Goal: Task Accomplishment & Management: Use online tool/utility

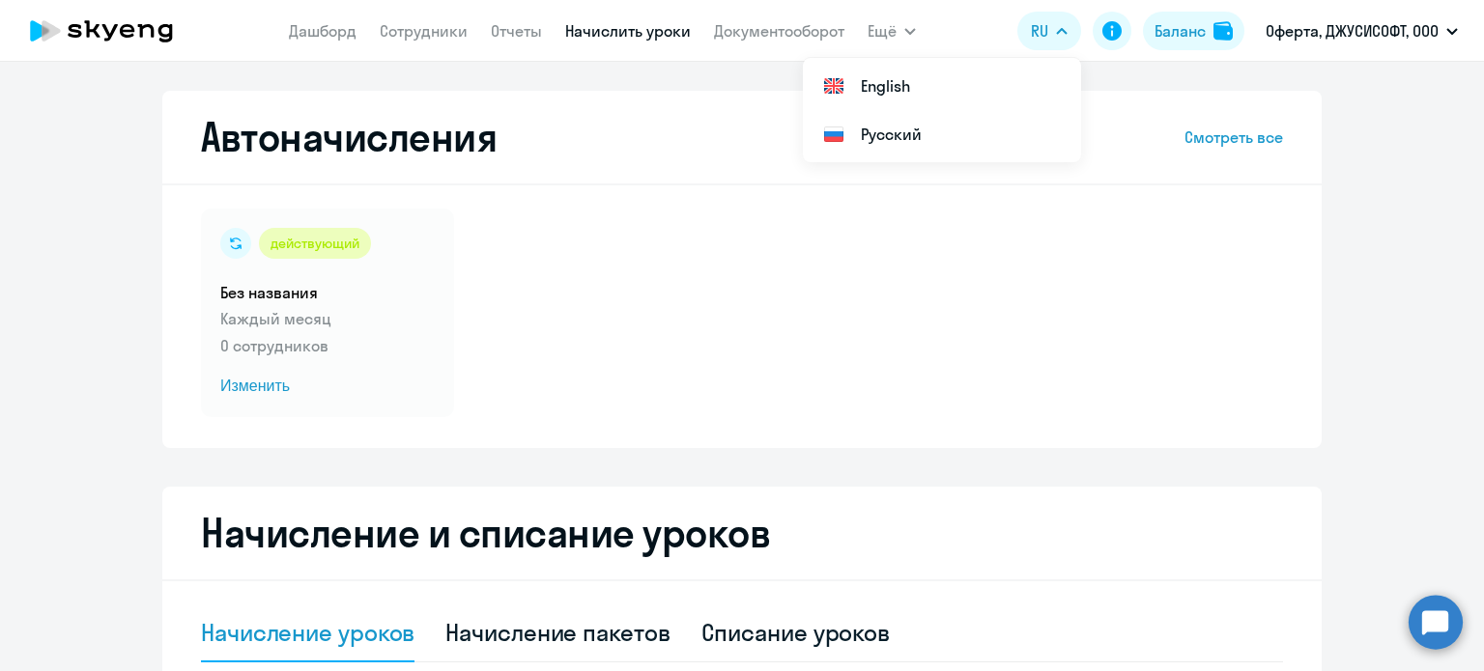
select select "10"
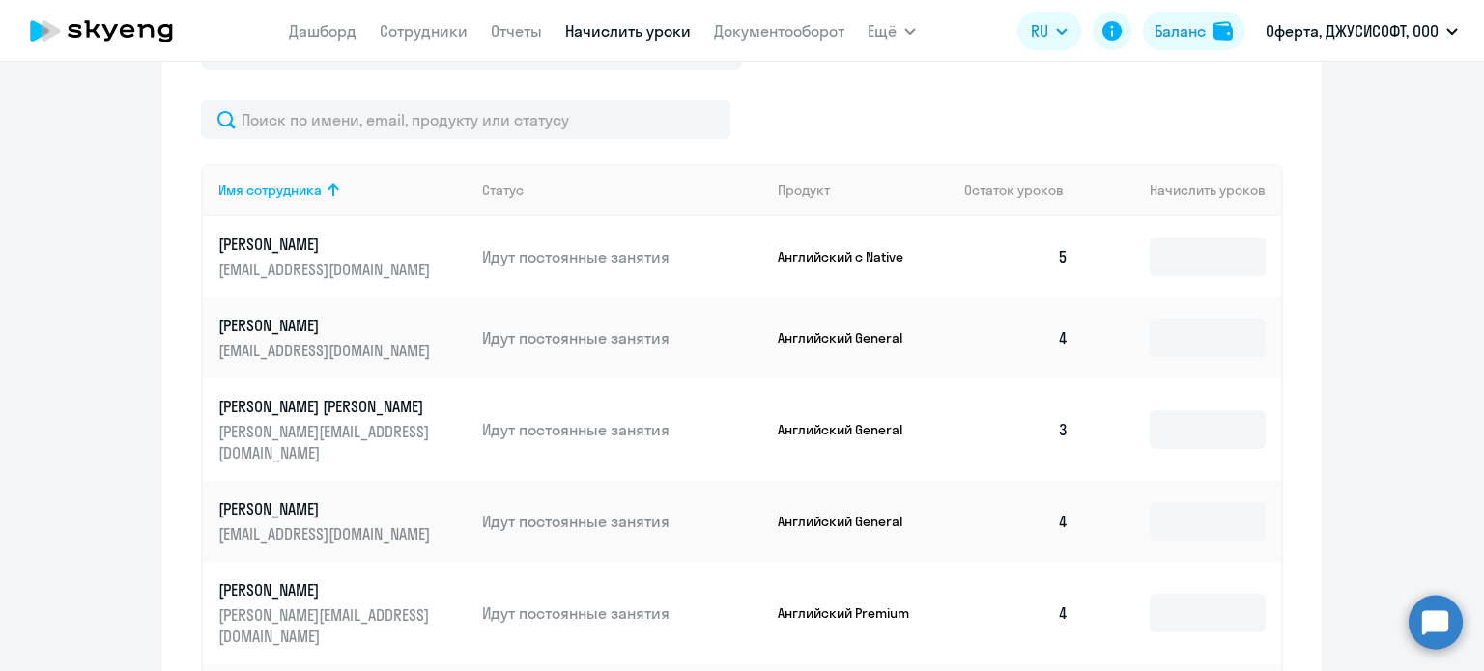
scroll to position [869, 0]
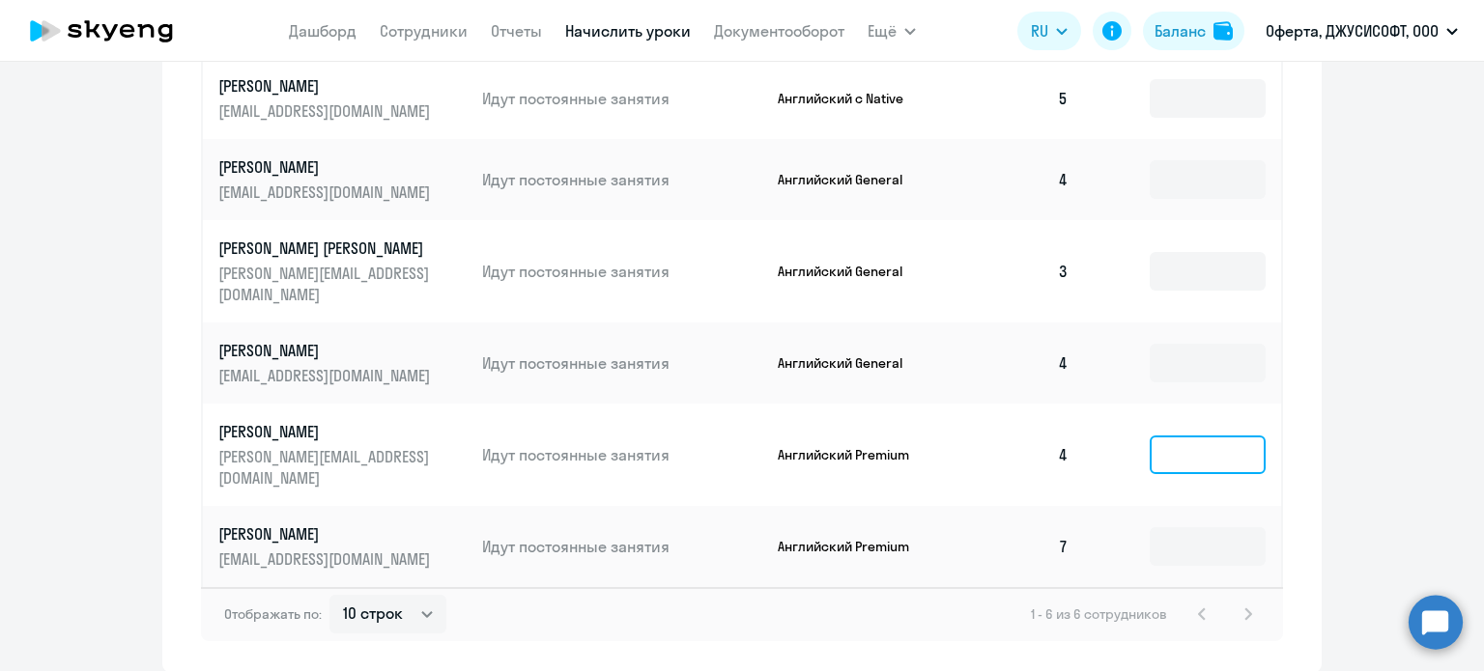
click at [1196, 436] on input at bounding box center [1207, 455] width 116 height 39
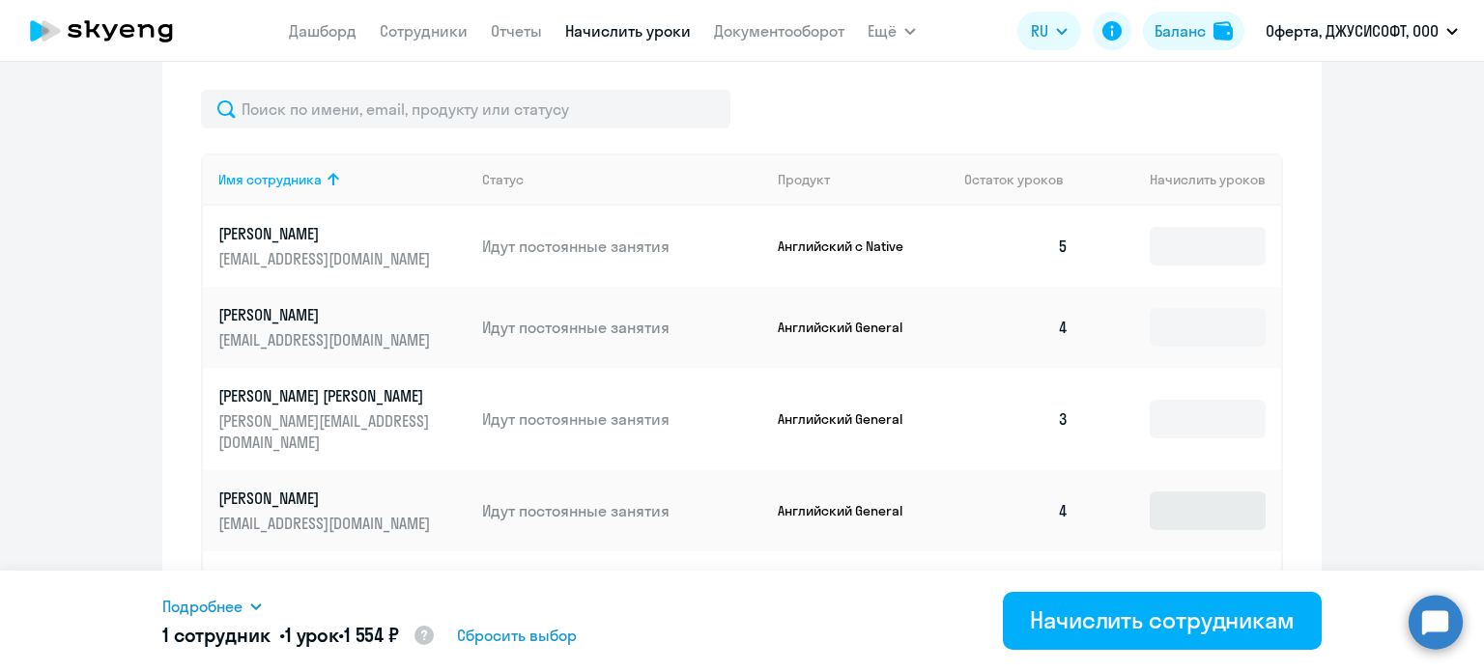
scroll to position [676, 0]
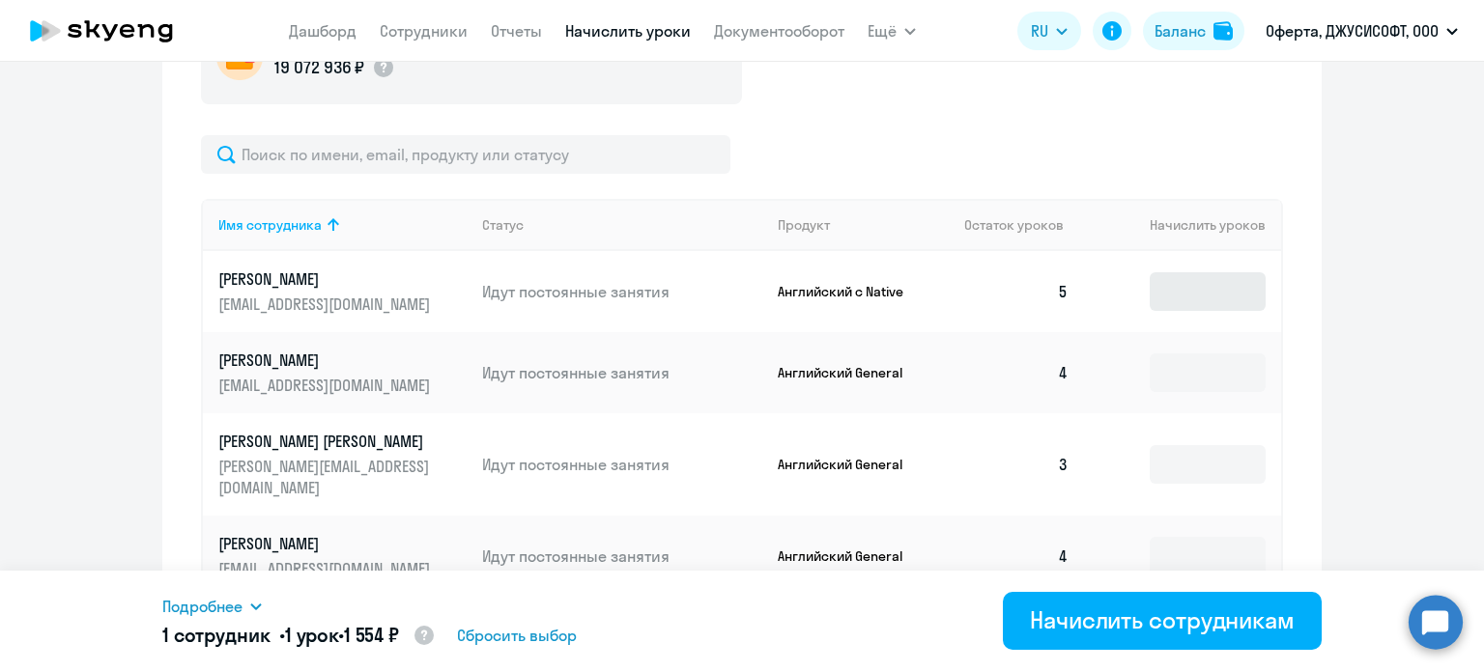
type input "1"
click at [1221, 307] on input at bounding box center [1207, 291] width 116 height 39
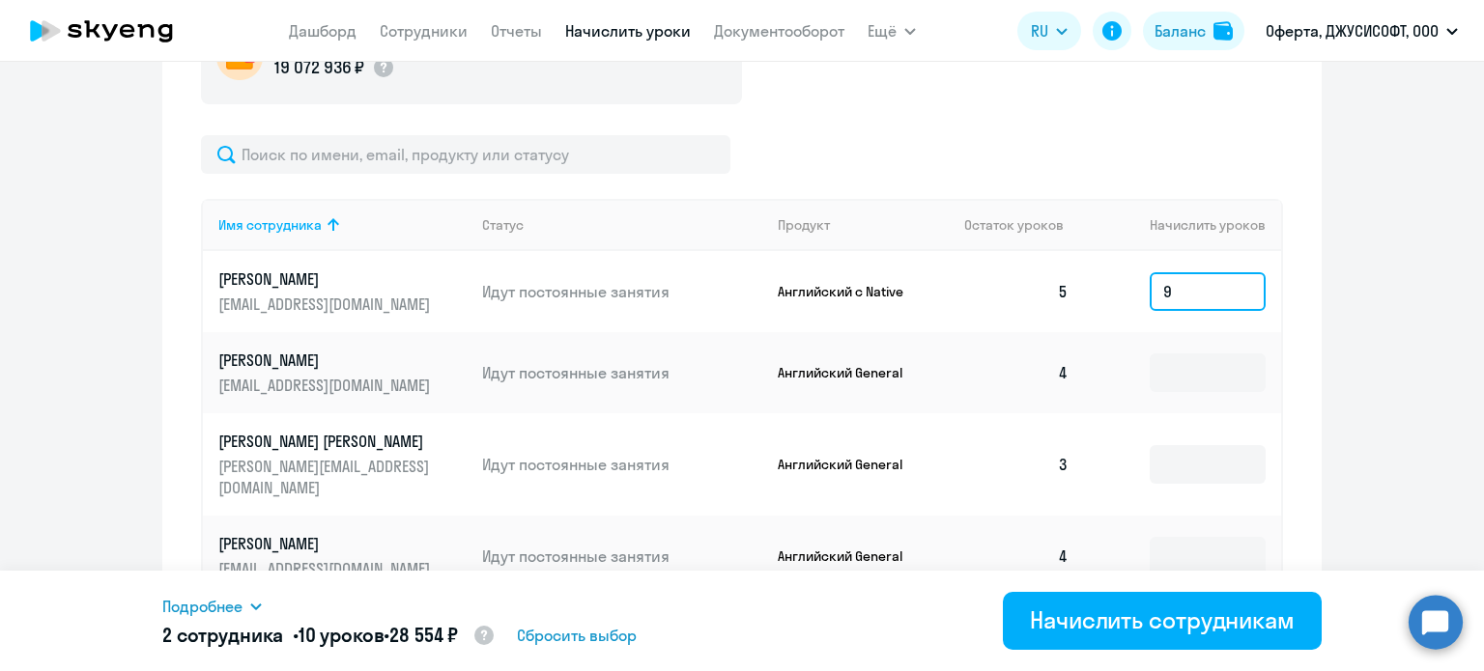
type input "9"
click at [1318, 270] on ng-component "Автоначисления Смотреть все действующий Без названия Каждый месяц 0 сотрудников…" at bounding box center [742, 140] width 1484 height 1451
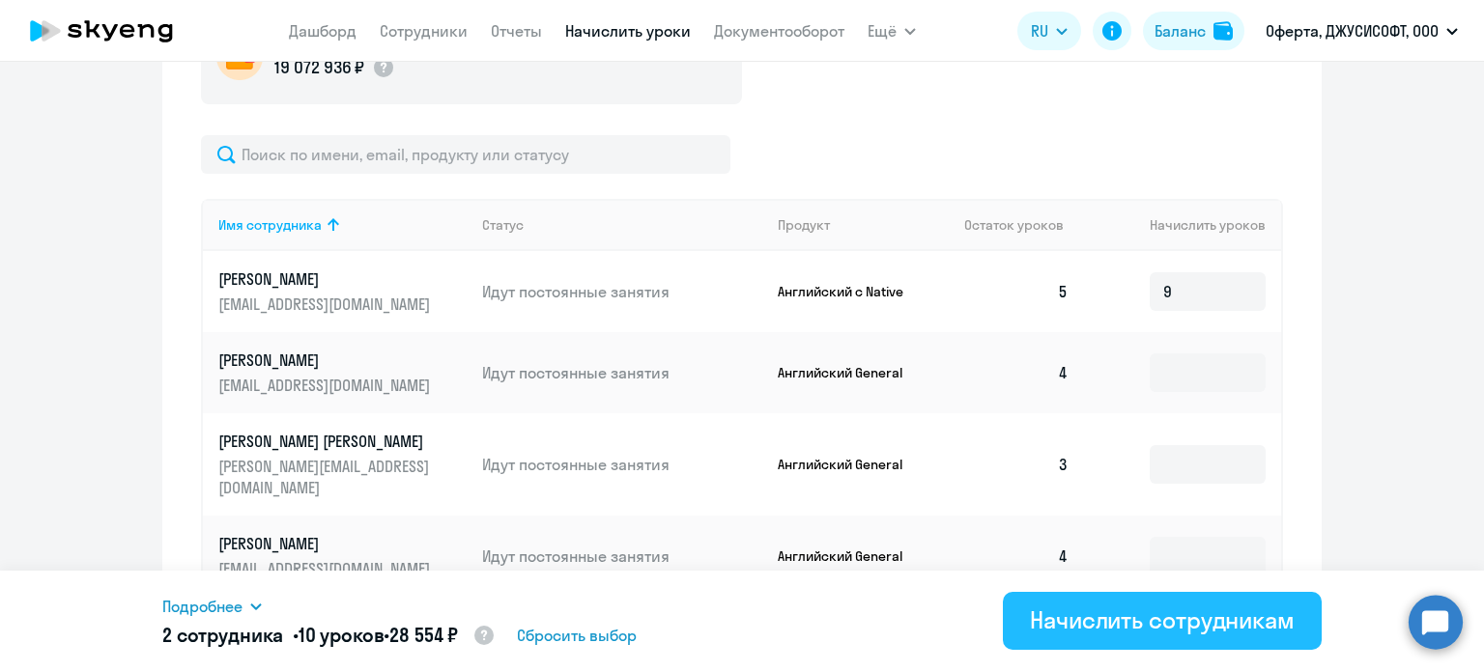
click at [1140, 613] on div "Начислить сотрудникам" at bounding box center [1162, 620] width 265 height 31
